Goal: Task Accomplishment & Management: Complete application form

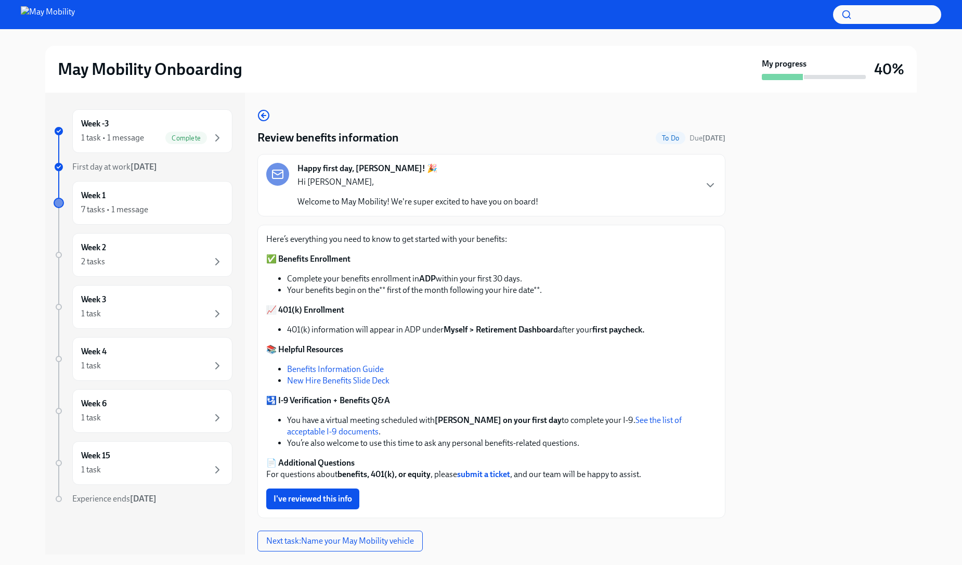
scroll to position [30, 0]
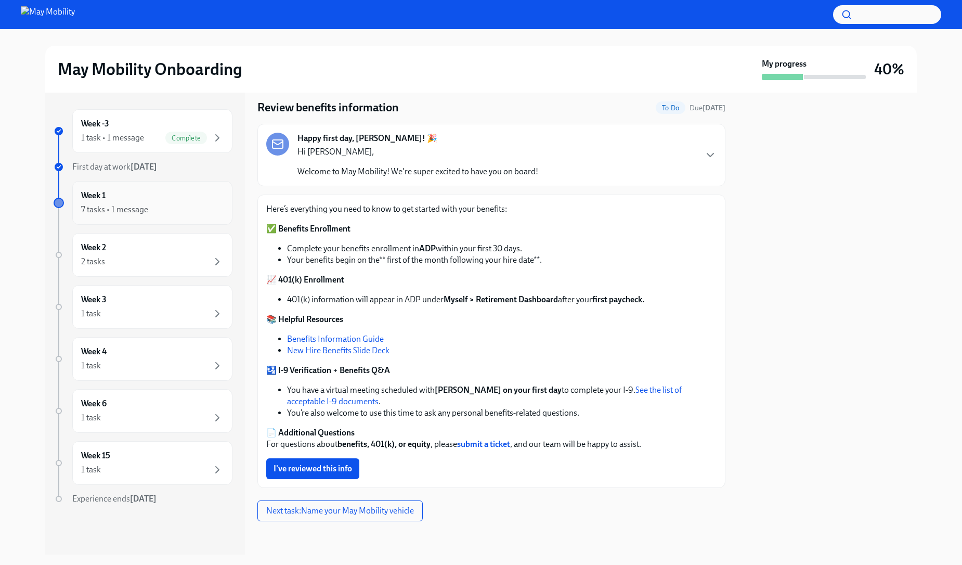
click at [155, 209] on div "7 tasks • 1 message" at bounding box center [152, 209] width 142 height 12
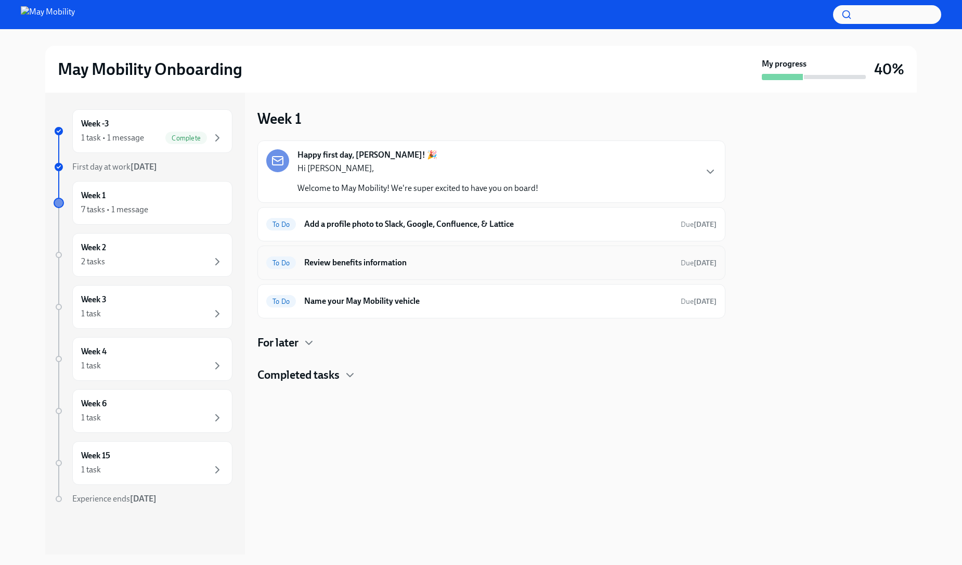
click at [538, 270] on div "To Do Review benefits information Due [DATE]" at bounding box center [491, 262] width 450 height 17
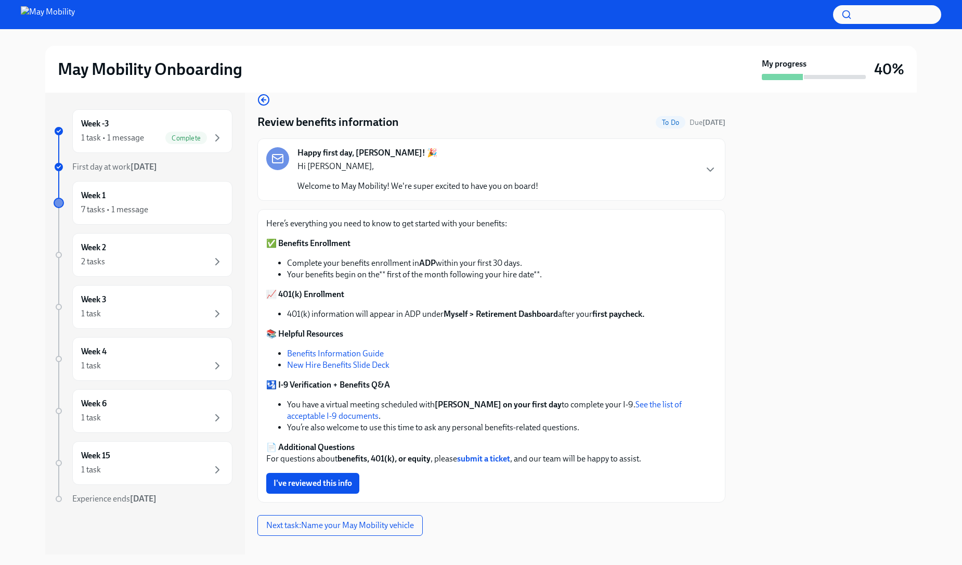
scroll to position [30, 0]
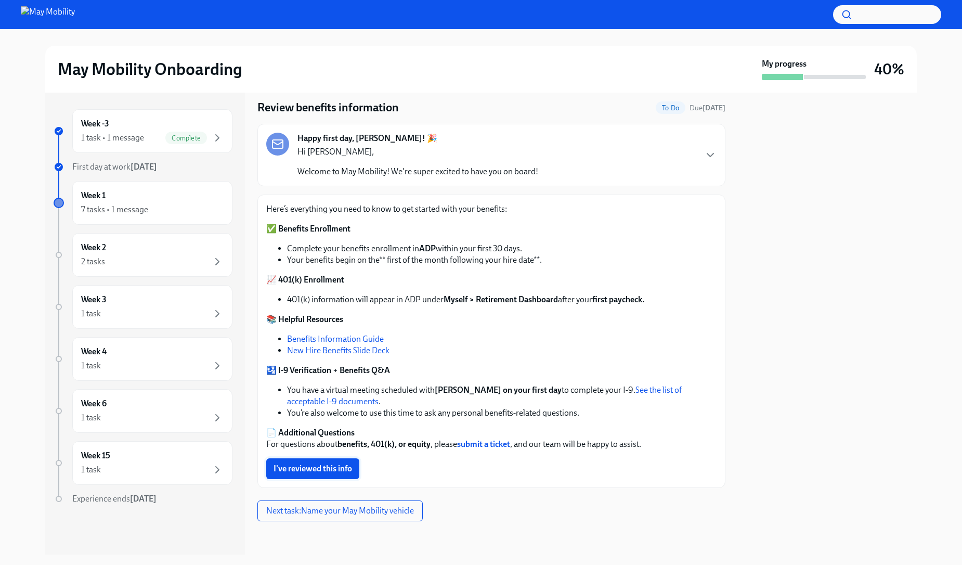
click at [315, 356] on span "I've reviewed this info" at bounding box center [312, 468] width 78 height 10
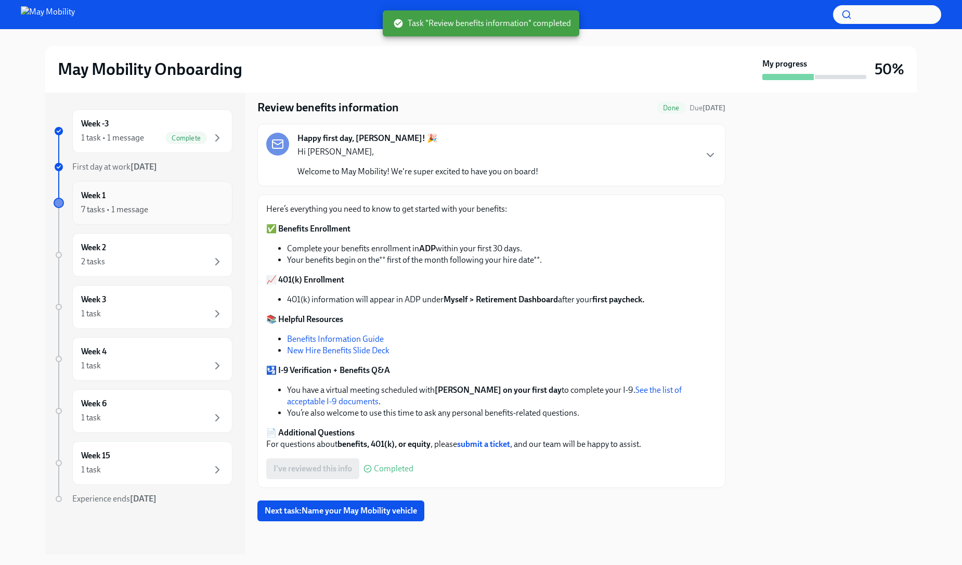
click at [154, 199] on div "Week 1 7 tasks • 1 message" at bounding box center [152, 203] width 142 height 26
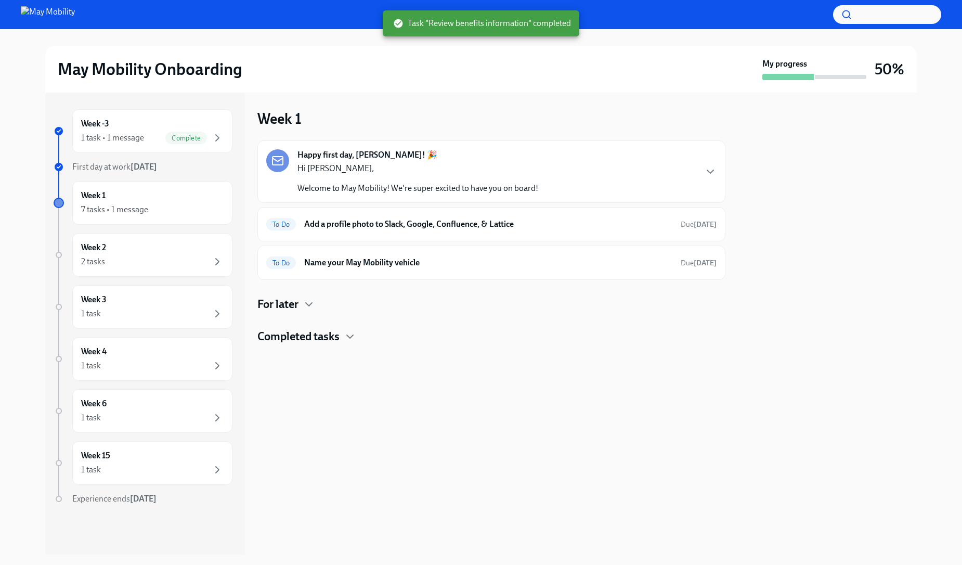
click at [289, 304] on h4 "For later" at bounding box center [277, 304] width 41 height 16
click at [298, 304] on h4 "For later" at bounding box center [277, 304] width 41 height 16
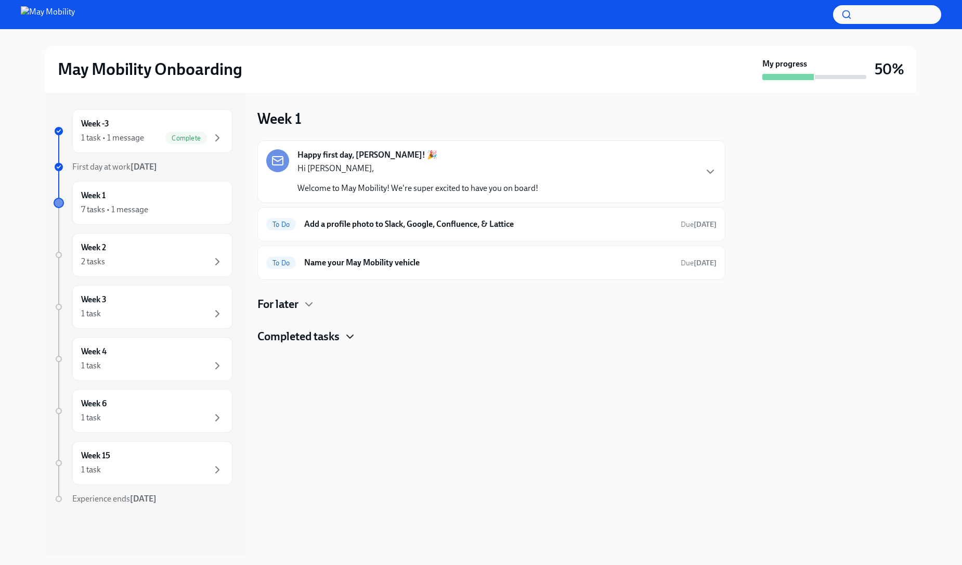
click at [355, 335] on icon "button" at bounding box center [350, 336] width 12 height 12
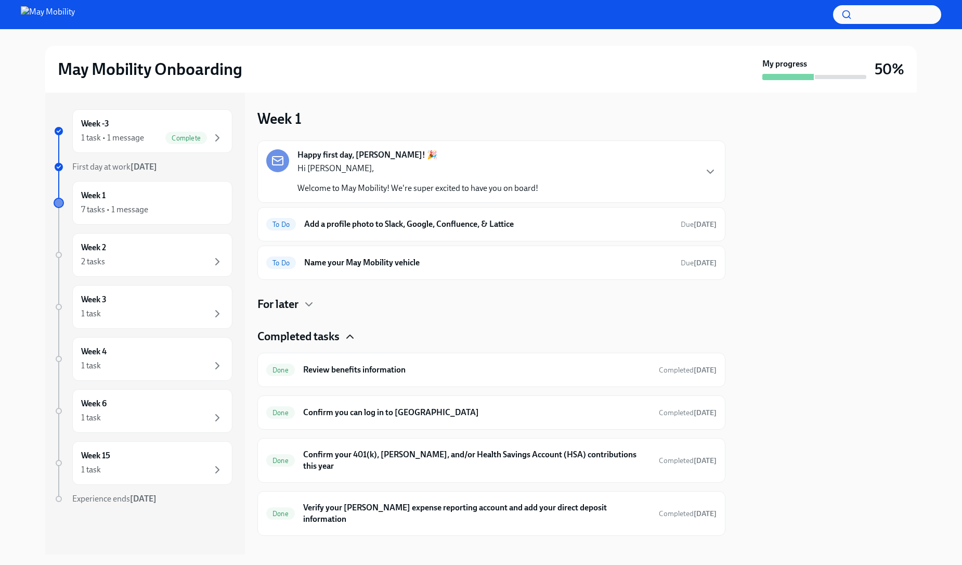
click at [354, 335] on icon "button" at bounding box center [350, 336] width 12 height 12
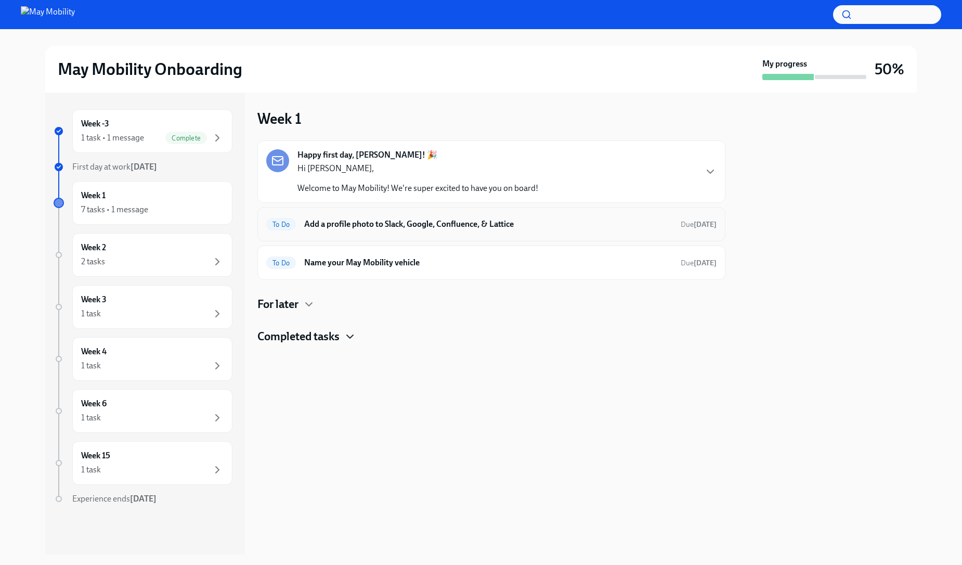
click at [289, 218] on div "To Do" at bounding box center [281, 224] width 30 height 12
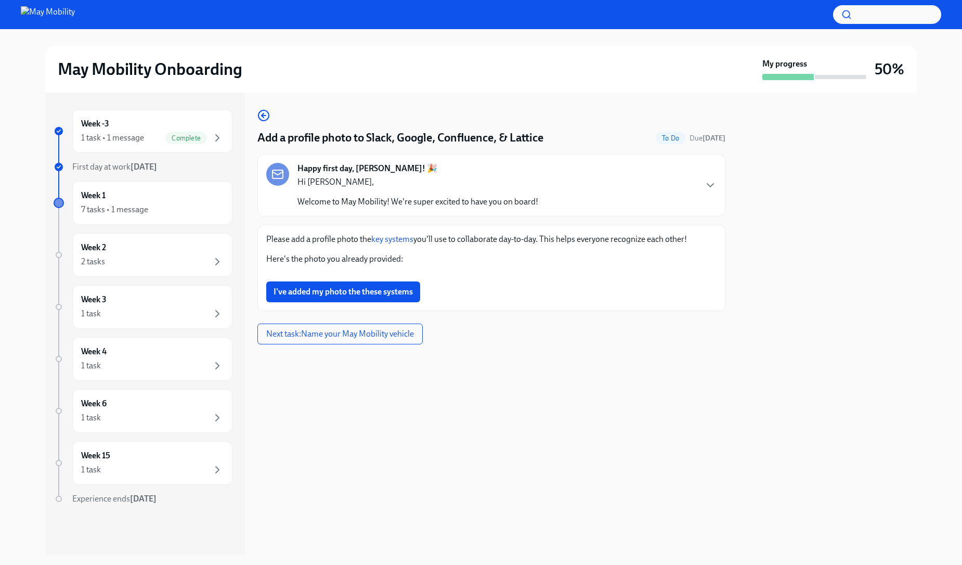
click at [379, 258] on p "Here's the photo you already provided:" at bounding box center [491, 258] width 450 height 11
drag, startPoint x: 490, startPoint y: 292, endPoint x: 468, endPoint y: 293, distance: 22.4
click at [468, 273] on button "Zoom image" at bounding box center [491, 273] width 450 height 0
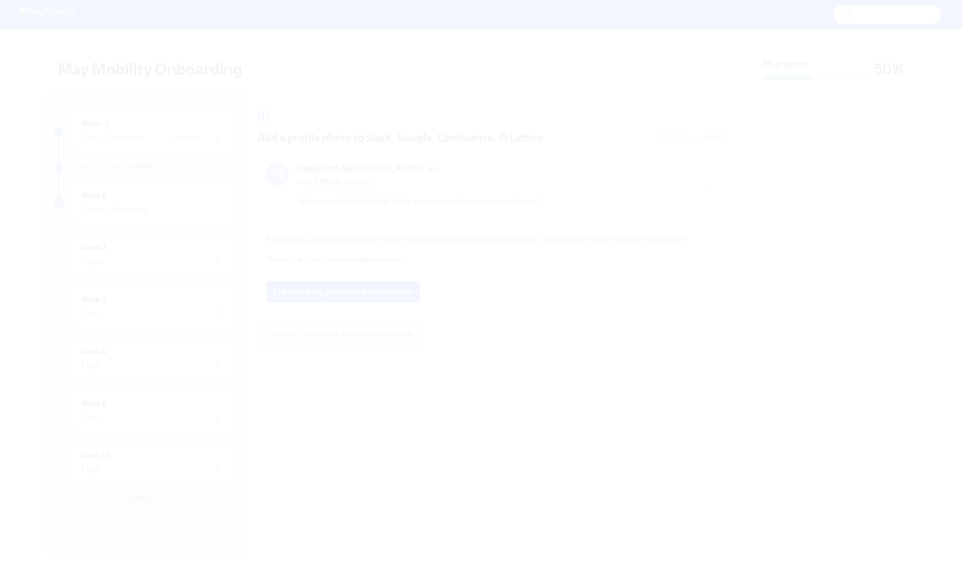
click at [468, 293] on button "Unzoom image" at bounding box center [481, 282] width 962 height 565
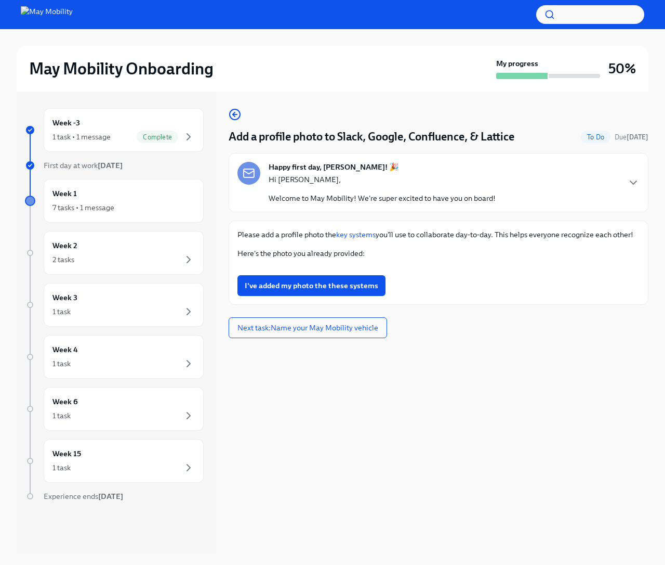
click at [495, 267] on button "Zoom image" at bounding box center [439, 267] width 402 height 0
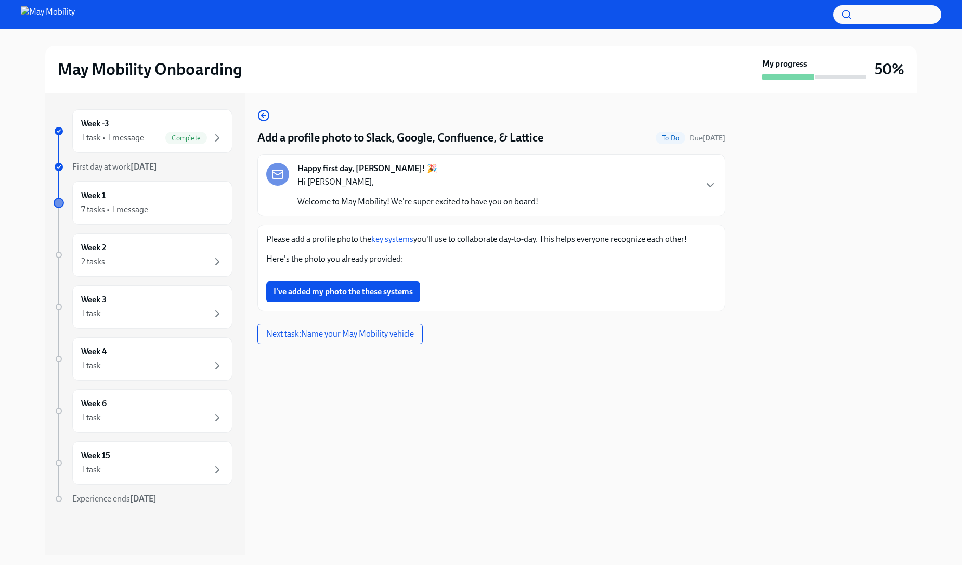
click at [476, 273] on button "Zoom image" at bounding box center [491, 273] width 450 height 0
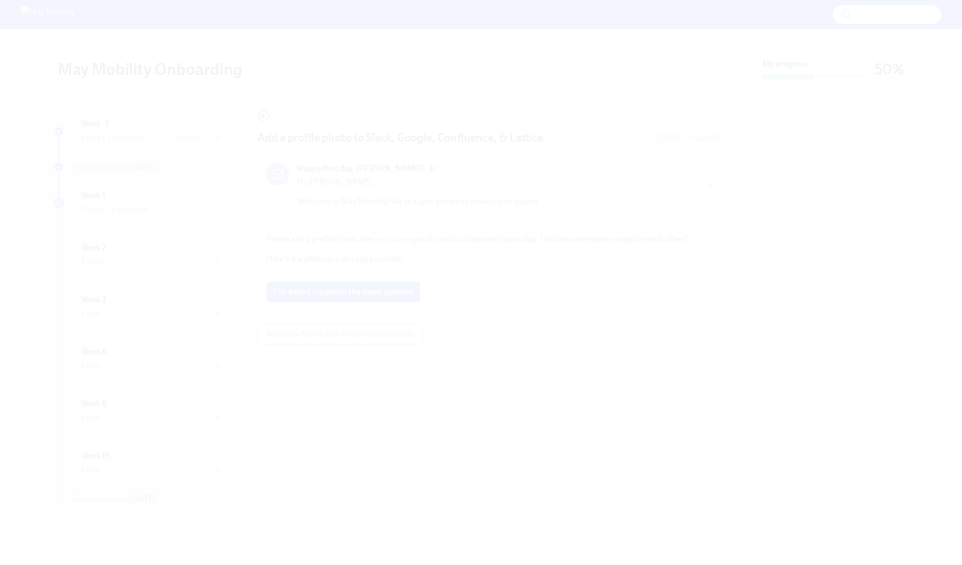
drag, startPoint x: 453, startPoint y: 120, endPoint x: 436, endPoint y: 140, distance: 26.6
click at [436, 140] on button "Unzoom image" at bounding box center [481, 282] width 962 height 565
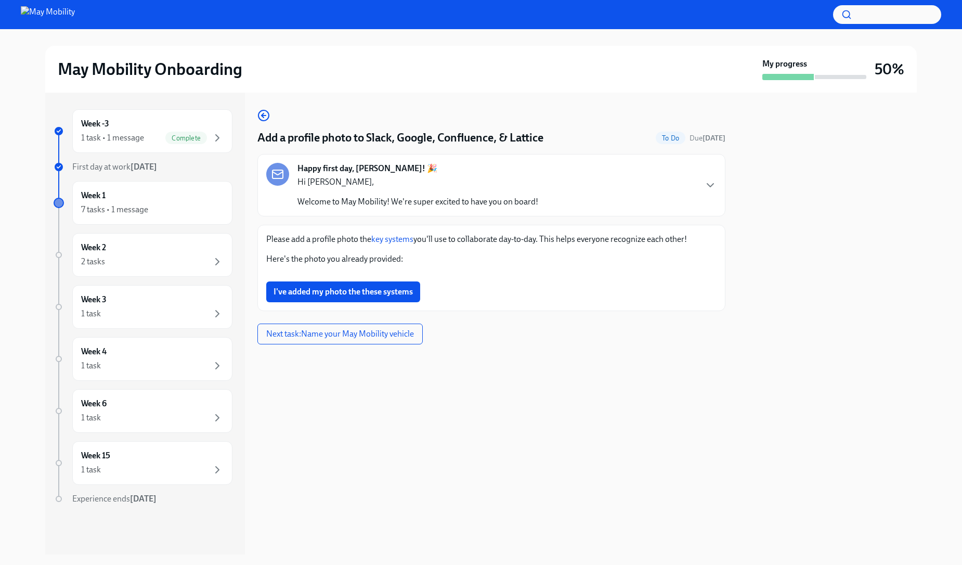
click at [460, 273] on button "Zoom image" at bounding box center [491, 273] width 450 height 0
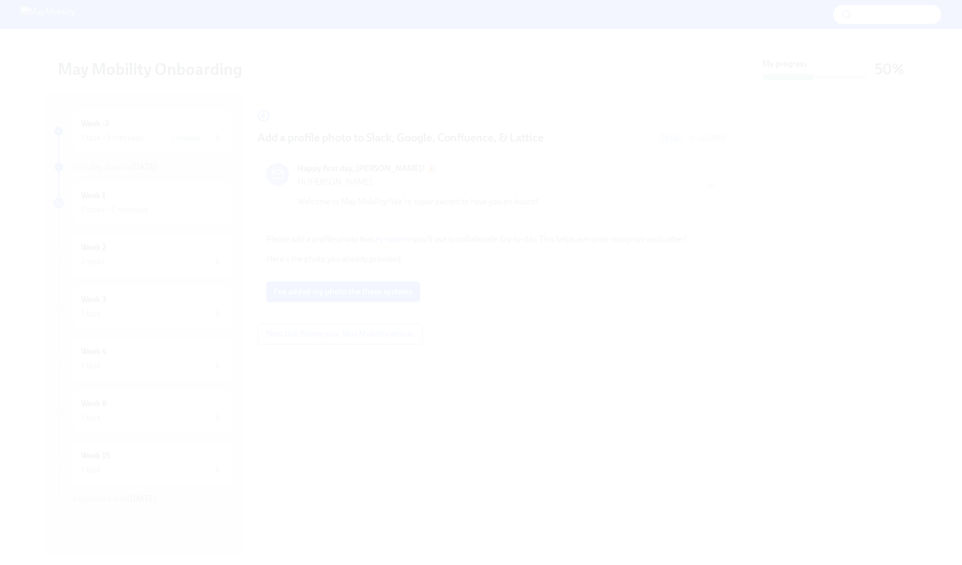
drag, startPoint x: 455, startPoint y: 291, endPoint x: 498, endPoint y: 365, distance: 85.5
click at [495, 226] on button "Unzoom image" at bounding box center [481, 282] width 962 height 565
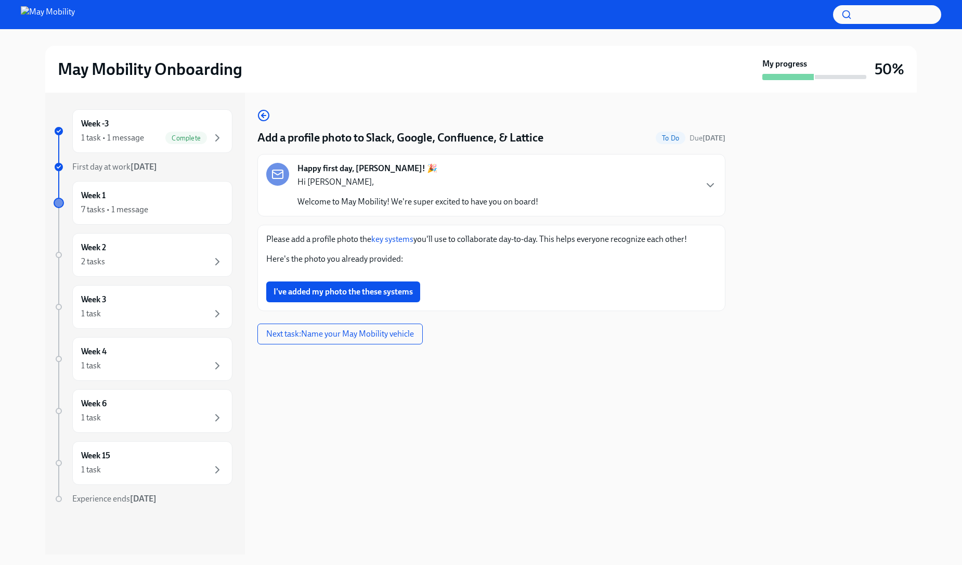
scroll to position [0, 0]
click at [533, 273] on button "Zoom image" at bounding box center [491, 273] width 450 height 0
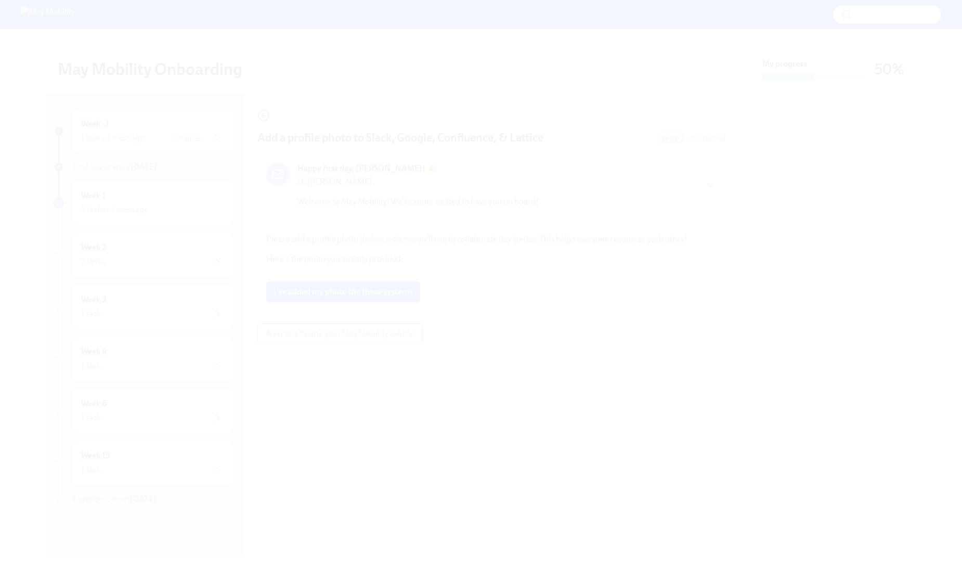
click at [533, 356] on button "Unzoom image" at bounding box center [481, 282] width 962 height 565
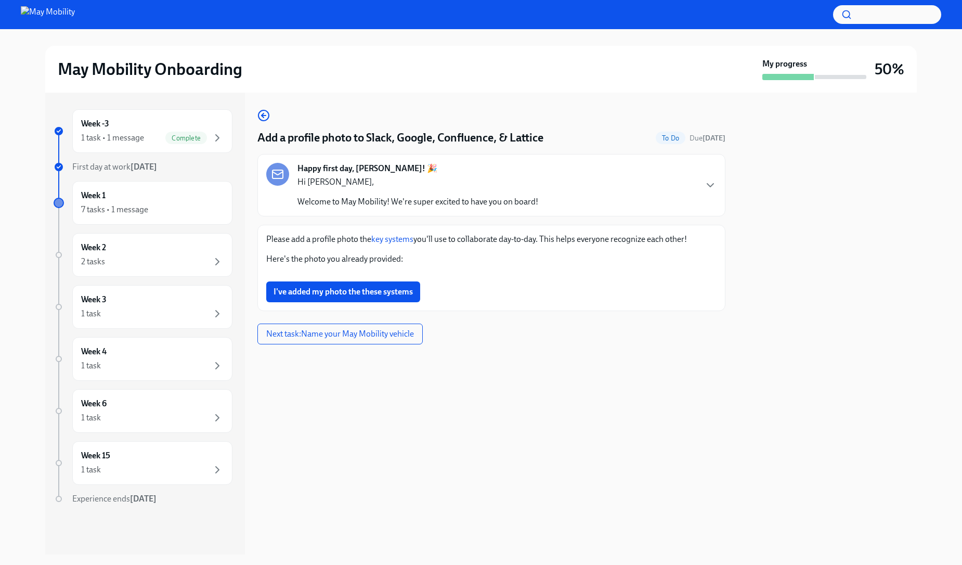
click at [533, 273] on button "Zoom image" at bounding box center [491, 273] width 450 height 0
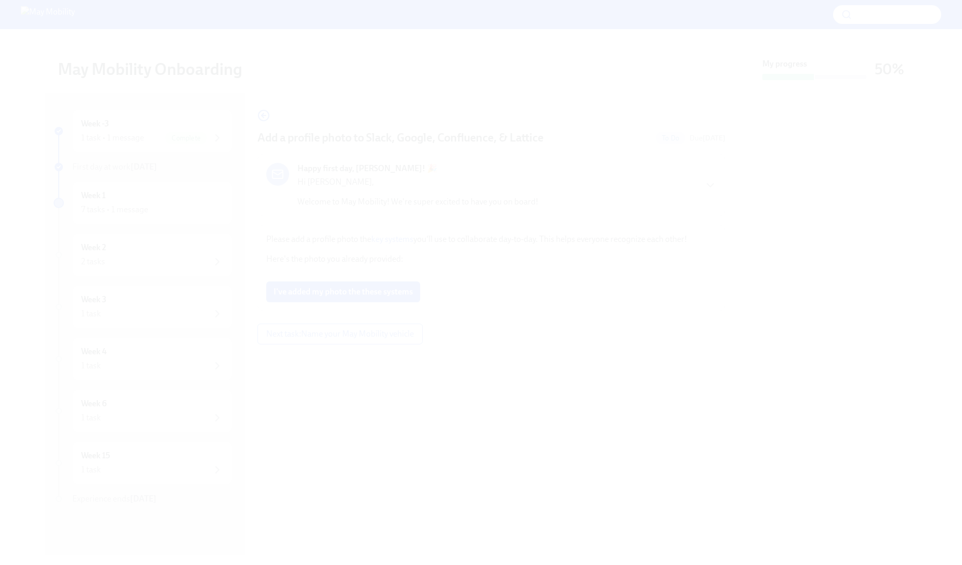
click at [534, 356] on button "Unzoom image" at bounding box center [481, 282] width 962 height 565
